Goal: Obtain resource: Obtain resource

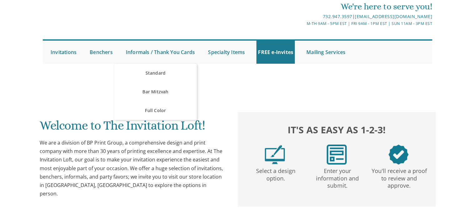
scroll to position [204, 0]
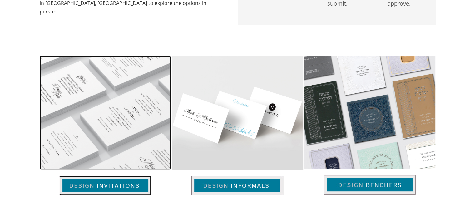
click at [120, 186] on img at bounding box center [105, 185] width 92 height 19
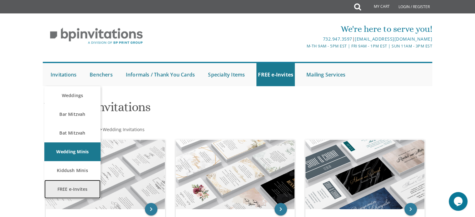
click at [89, 194] on link "FREE e-Invites" at bounding box center [72, 189] width 56 height 19
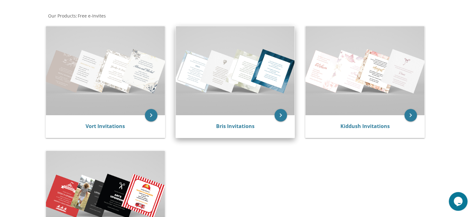
scroll to position [114, 0]
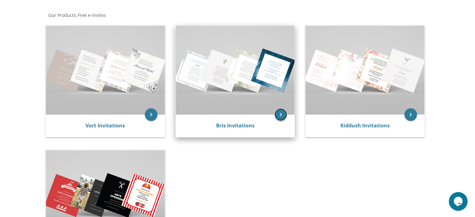
click at [280, 114] on icon "keyboard_arrow_right" at bounding box center [280, 114] width 12 height 12
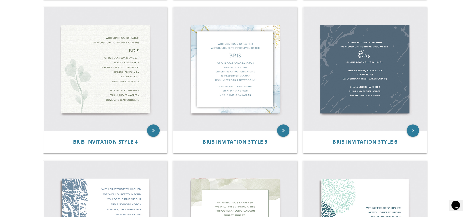
scroll to position [282, 0]
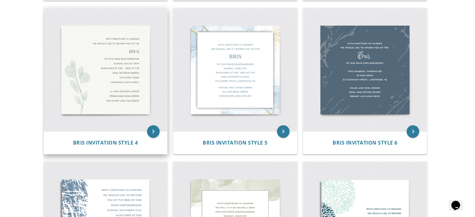
click at [125, 83] on img at bounding box center [106, 70] width 124 height 124
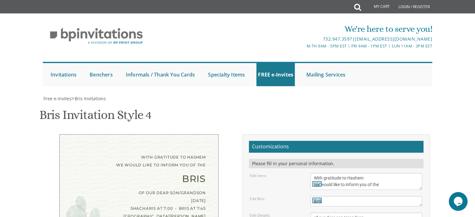
scroll to position [109, 0]
drag, startPoint x: 327, startPoint y: 114, endPoint x: 313, endPoint y: 114, distance: 14.7
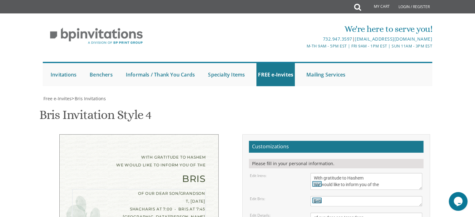
drag, startPoint x: 353, startPoint y: 128, endPoint x: 324, endPoint y: 127, distance: 29.3
drag, startPoint x: 349, startPoint y: 136, endPoint x: 311, endPoint y: 132, distance: 37.6
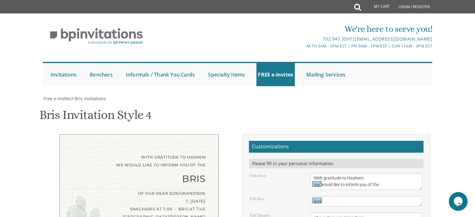
type textarea "of our dear son/grandson Thursday, August 28th Shacharis at 8:00 • Bris at 8:50…"
drag, startPoint x: 365, startPoint y: 170, endPoint x: 309, endPoint y: 157, distance: 57.1
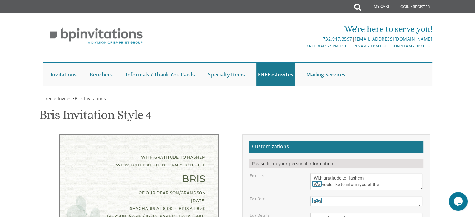
type textarea "May and Ducie Kulik Moshe and Raizy Kulik Avrumi and Chana Miriam Wilhelm"
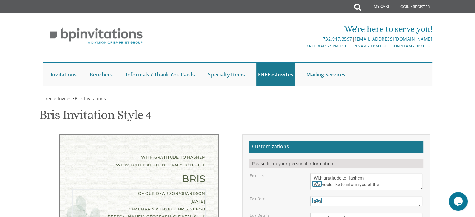
type textarea "of our dear son/grandson Thursday, August 28th Shacharis at 8:00 • Bris at 8:50…"
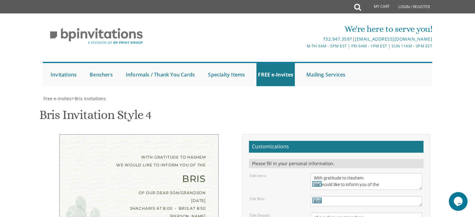
type input "ahuvawilhelm@gmail.com"
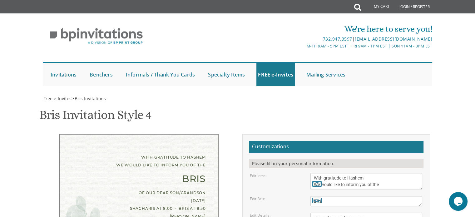
click at [366, 173] on textarea "With gratitude to Hashem We would like to inform you of the" at bounding box center [366, 181] width 112 height 17
drag, startPoint x: 382, startPoint y: 62, endPoint x: 361, endPoint y: 61, distance: 20.9
click at [361, 173] on textarea "With gratitude to Hashem We would like to inform you of the" at bounding box center [366, 181] width 112 height 17
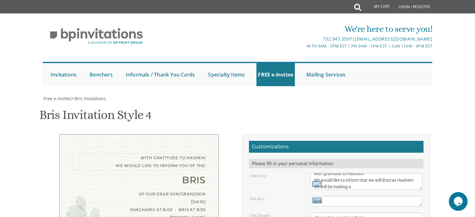
type textarea "With gratitude to Hashem We would like to inform that we will B'ezras Hashem we…"
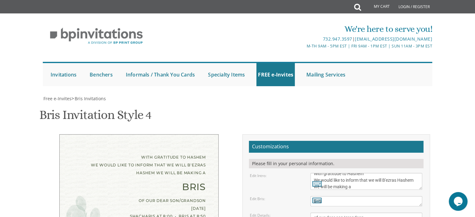
drag, startPoint x: 318, startPoint y: 94, endPoint x: 308, endPoint y: 94, distance: 9.7
type textarea "For our dear son/grandson Thursday, August 28th Shacharis at 8:00 • Bris at 8:5…"
click at [288, 213] on div "Edit Details:" at bounding box center [275, 215] width 61 height 5
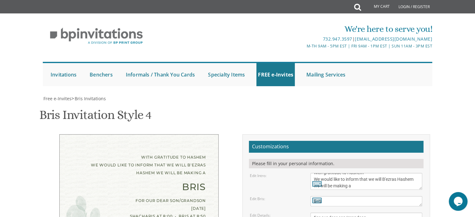
scroll to position [6, 0]
drag, startPoint x: 344, startPoint y: 63, endPoint x: 331, endPoint y: 61, distance: 12.9
click at [331, 173] on textarea "With gratitude to Hashem We would like to inform you of the" at bounding box center [366, 181] width 112 height 17
click at [384, 173] on textarea "With gratitude to Hashem We would like to inform you of the" at bounding box center [366, 181] width 112 height 17
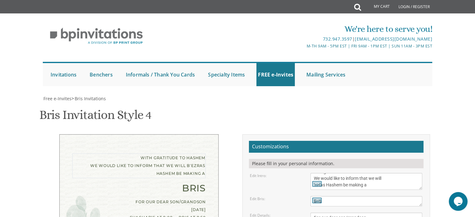
type textarea "With gratitude to Hashem We would like to inform that we will 'ezras Hashem be …"
click at [303, 173] on div "Edit Intro: With gratitude to Hashem We would like to inform you of the" at bounding box center [336, 181] width 182 height 17
click at [315, 179] on icon at bounding box center [316, 183] width 9 height 9
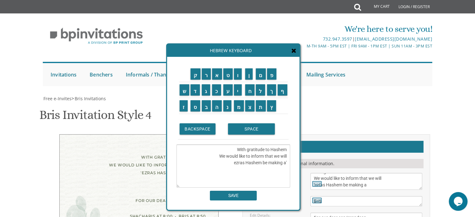
click at [235, 163] on textarea "With gratitude to Hashem We would like to inform that we will 'ezras Hashem be …" at bounding box center [233, 166] width 114 height 43
click at [287, 162] on textarea "With gratitude to Hashem We would like to inform that we will 'ezras Hashem be …" at bounding box center [233, 166] width 114 height 43
click at [257, 169] on textarea "With gratitude to Hashem We would like to inform that we will B'ezras Hashem be…" at bounding box center [233, 166] width 114 height 43
click at [250, 154] on textarea "With gratitude to Hashem We would like to inform that we will B'ezras Hashem be…" at bounding box center [233, 166] width 114 height 43
type textarea "With gratitude to Hashem We would like to inform that we will B'ezras Hashem be…"
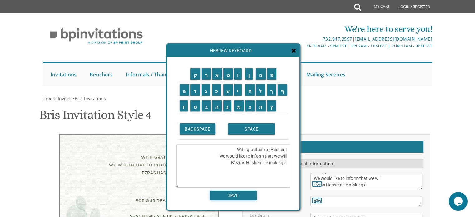
click at [243, 194] on input "SAVE" at bounding box center [233, 196] width 47 height 10
type textarea "With gratitude to Hashem We would like to inform that we will B'ezras Hashem be…"
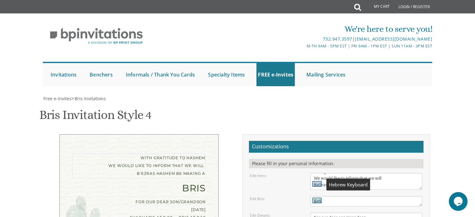
click at [317, 179] on icon at bounding box center [316, 183] width 9 height 9
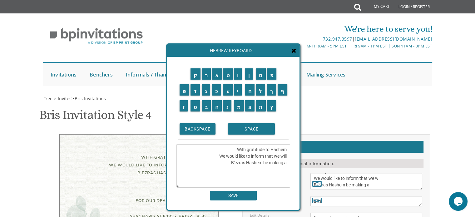
click at [280, 156] on textarea "With gratitude to Hashem We would like to inform that we will B'ezras Hashem be…" at bounding box center [233, 166] width 114 height 43
click at [231, 168] on textarea "With gratitude to Hashem We would like to inform that we will B'ezras Hashem be…" at bounding box center [233, 166] width 114 height 43
type textarea "With gratitude to Hashem We would like to inform that we will B'ezras Hashem be…"
click at [295, 52] on icon at bounding box center [293, 50] width 5 height 6
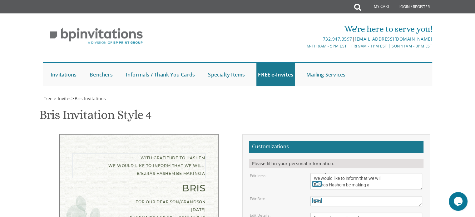
click at [371, 173] on textarea "With gratitude to Hashem We would like to inform you of the" at bounding box center [366, 181] width 112 height 17
type textarea "With gratitude to Hashem We would like to inform that we will B'ezras Hashem be…"
click at [297, 173] on div "Edit Intro: With gratitude to Hashem We would like to inform you of the" at bounding box center [336, 181] width 182 height 17
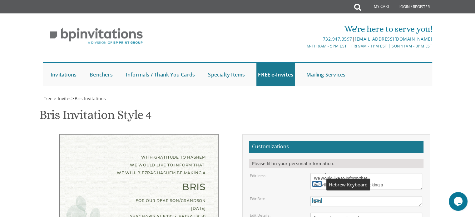
click at [313, 179] on icon at bounding box center [316, 183] width 9 height 9
type textarea "With gratitude to Hashem We would like to inform that we will B'ezras Hashem be…"
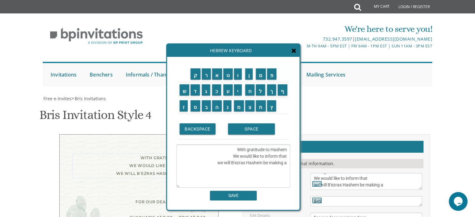
click at [374, 173] on textarea "With gratitude to Hashem We would like to inform you of the" at bounding box center [366, 181] width 112 height 17
type textarea "With gratitude to Hashem We would like to inform that we will B'ezras Hashem be…"
click at [294, 47] on div "Hebrew Keyboard" at bounding box center [233, 50] width 132 height 12
click at [295, 53] on icon at bounding box center [293, 50] width 5 height 6
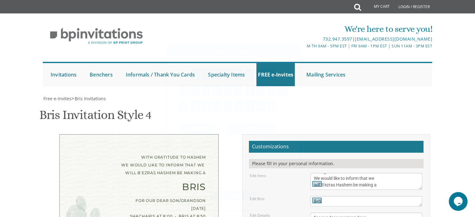
click at [301, 173] on div "Edit Intro: With gratitude to Hashem We would like to inform you of the" at bounding box center [336, 181] width 182 height 17
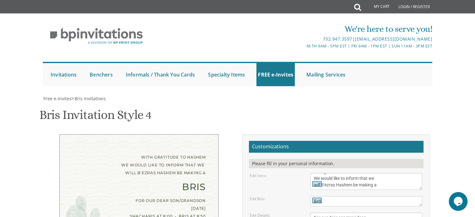
drag, startPoint x: 206, startPoint y: 188, endPoint x: 207, endPoint y: 182, distance: 6.1
click at [207, 182] on div "With gratitude to Hashem We would like to inform that we will B'ezras Hashem be…" at bounding box center [138, 212] width 159 height 157
type textarea "May and Ducie Kulik Moshe and Raizy Kulik Avrumi and Chana Miriam Wilhelm"
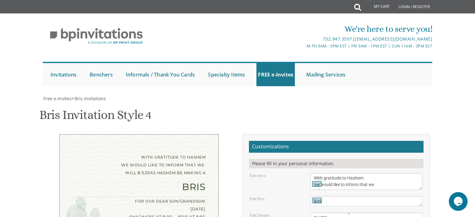
click at [313, 173] on textarea "With gratitude to Hashem We would like to inform you of the" at bounding box center [366, 181] width 112 height 17
click at [324, 173] on textarea "With gratitude to Hashem We would like to inform you of the" at bounding box center [366, 181] width 112 height 17
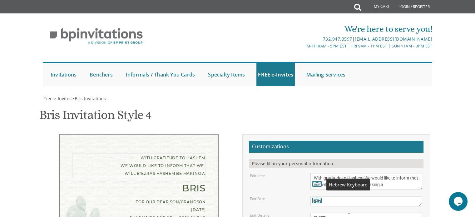
type textarea "With gratitude to Hashem We would like to inform that we will B'ezras Hashem be…"
click at [290, 173] on div "Edit Intro:" at bounding box center [275, 175] width 61 height 5
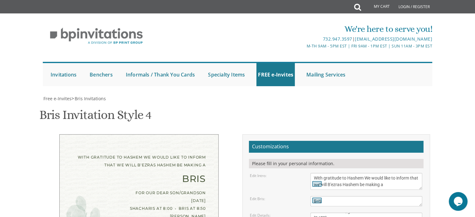
type textarea "May and Ducie Kulik Moshe and Raizy Kulik Avrumi and Chana Miriam Wilhelm"
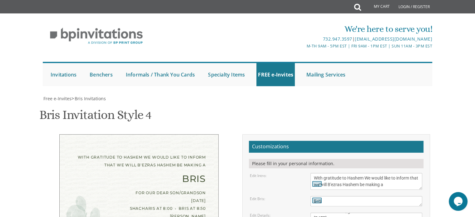
click at [41, 108] on h1 "Bris Invitation Style 4 SKU: bris4" at bounding box center [95, 117] width 112 height 18
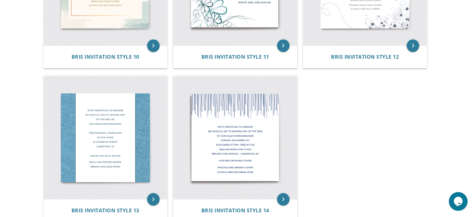
scroll to position [699, 0]
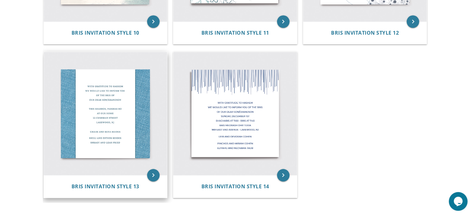
click at [141, 70] on img at bounding box center [106, 114] width 124 height 124
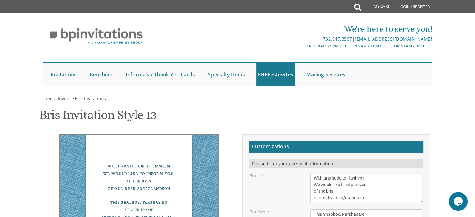
scroll to position [83, 0]
